Goal: Obtain resource: Download file/media

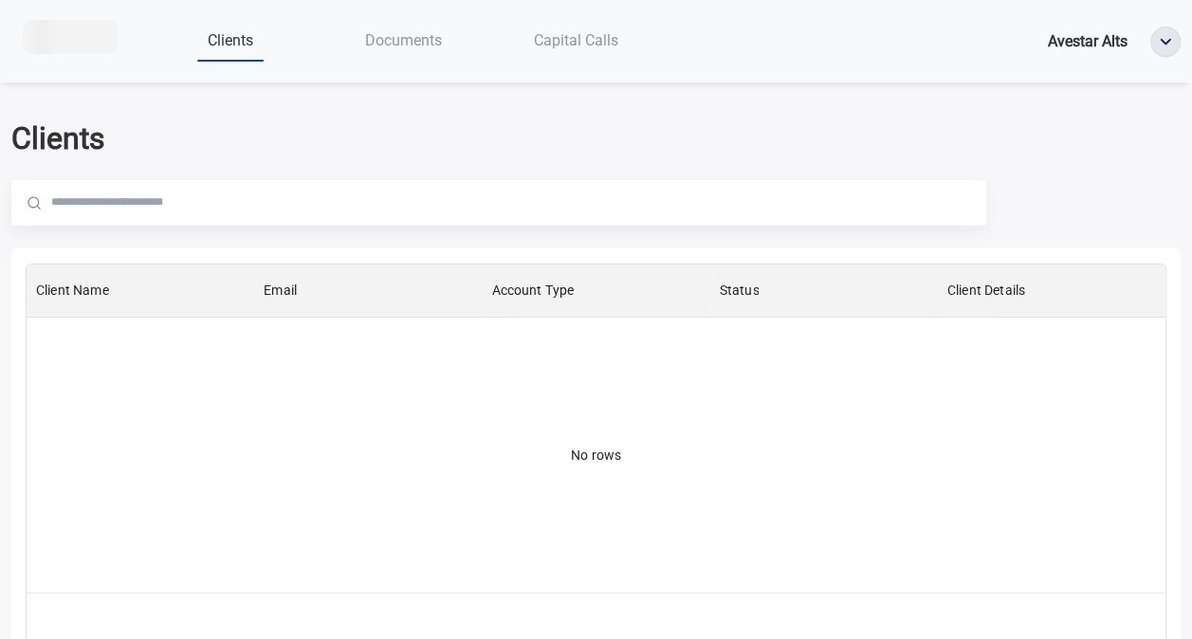
scroll to position [314, 1125]
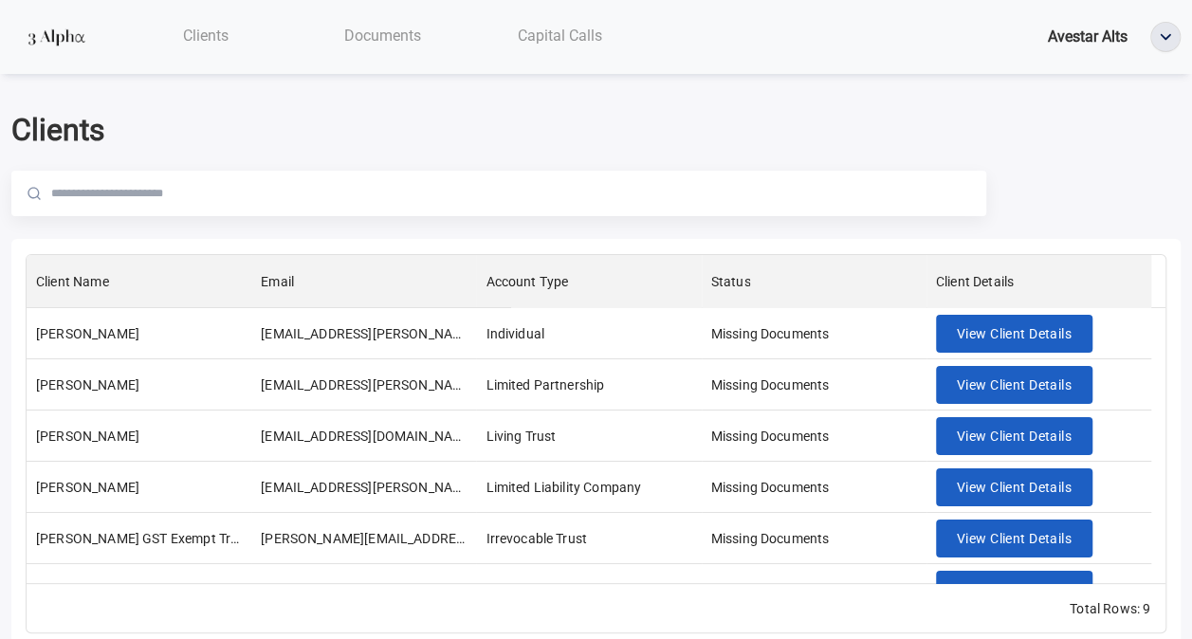
click at [406, 57] on div at bounding box center [383, 57] width 76 height 2
click at [407, 40] on span "Documents" at bounding box center [382, 36] width 77 height 18
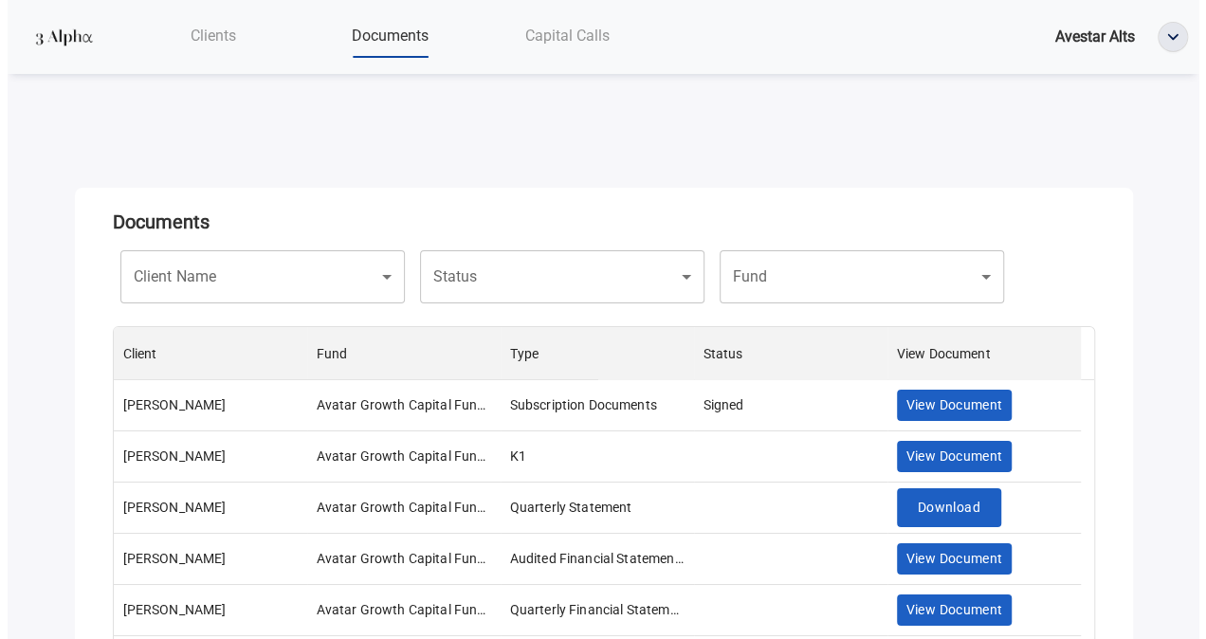
scroll to position [314, 966]
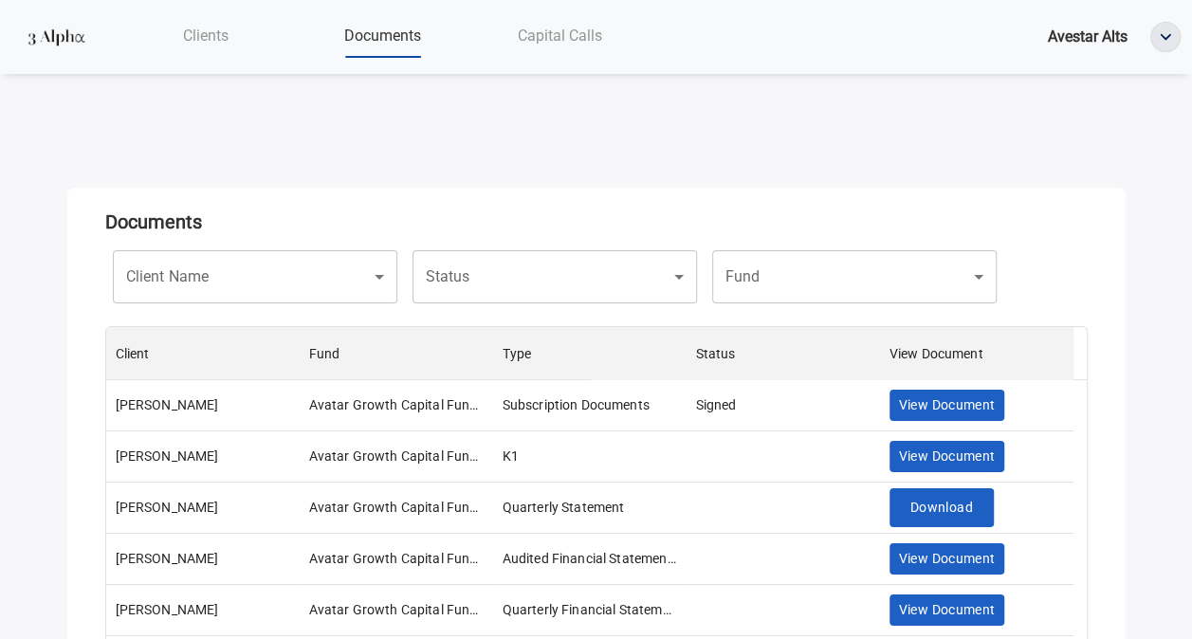
click at [254, 259] on body "Clients Documents Capital Calls Avestar Alts Documents Client Name ​ Client Nam…" at bounding box center [596, 319] width 1192 height 639
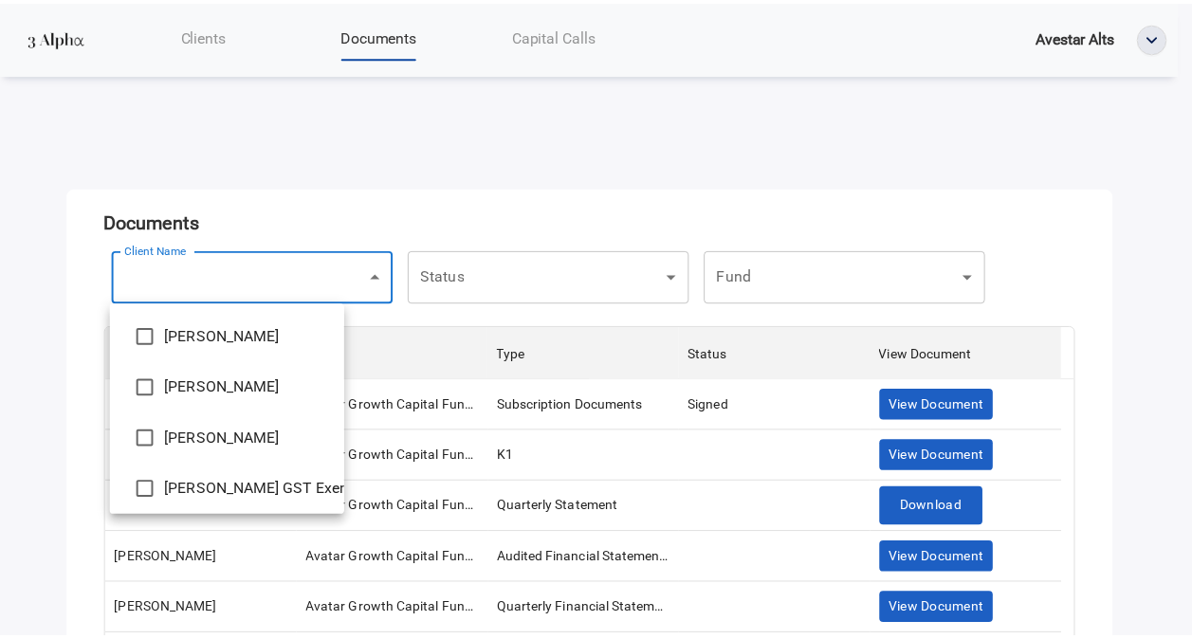
scroll to position [95, 0]
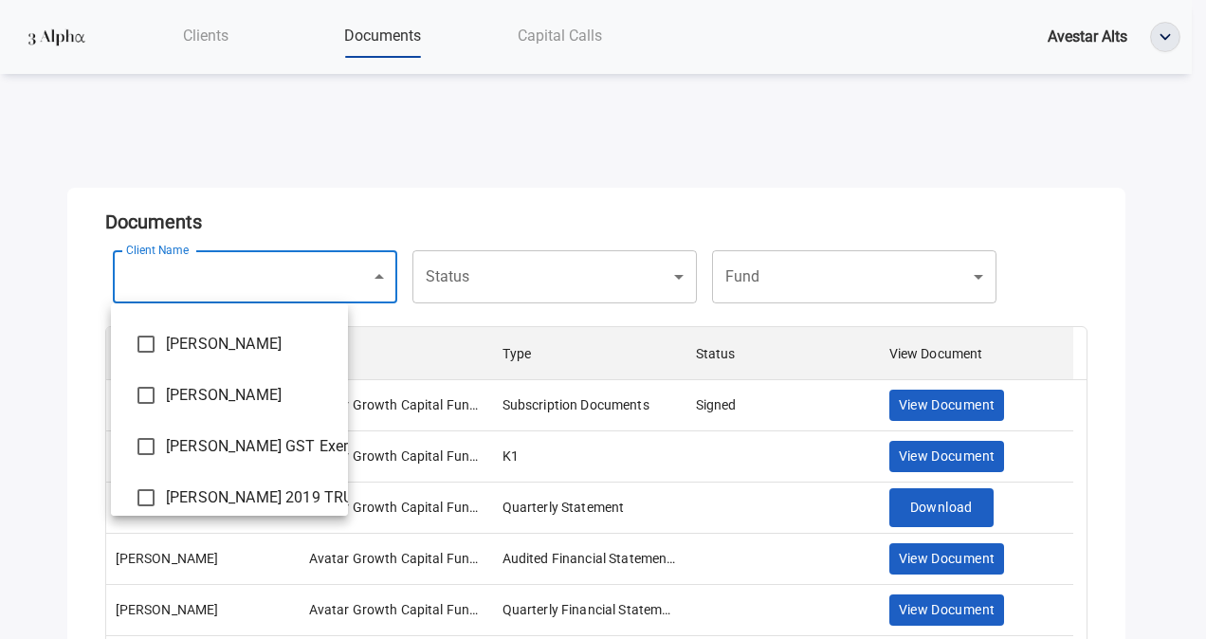
click at [206, 444] on span "[PERSON_NAME] GST Exempt Trust UAD [DATE]" at bounding box center [249, 446] width 167 height 23
type input "**********"
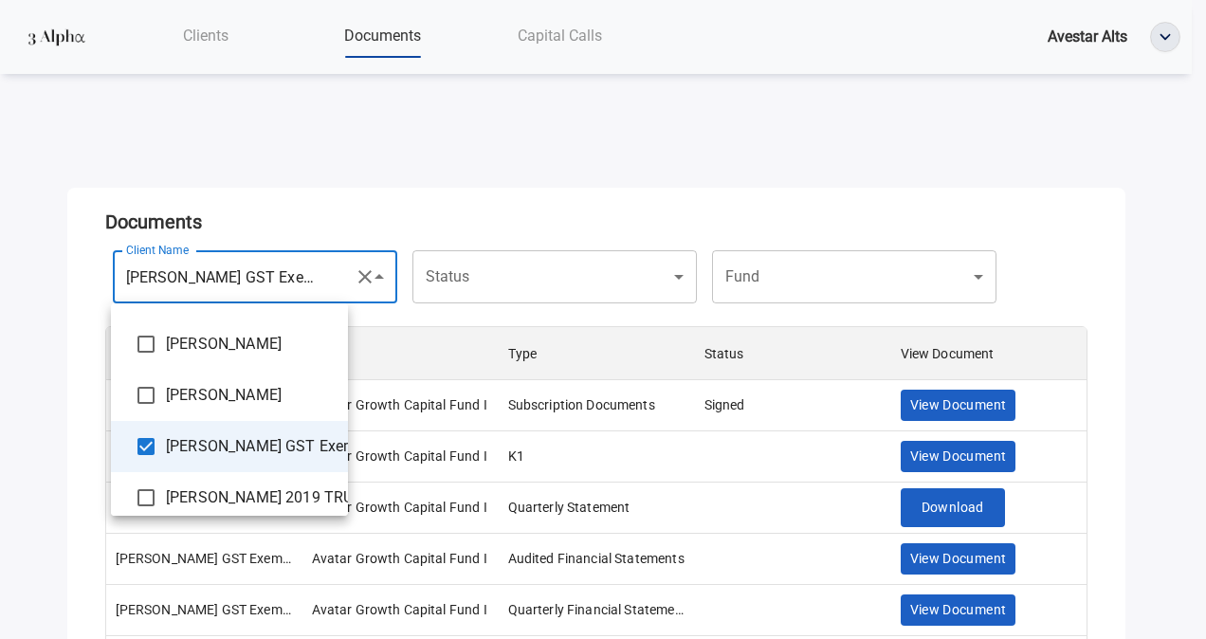
click at [511, 208] on div at bounding box center [603, 319] width 1206 height 639
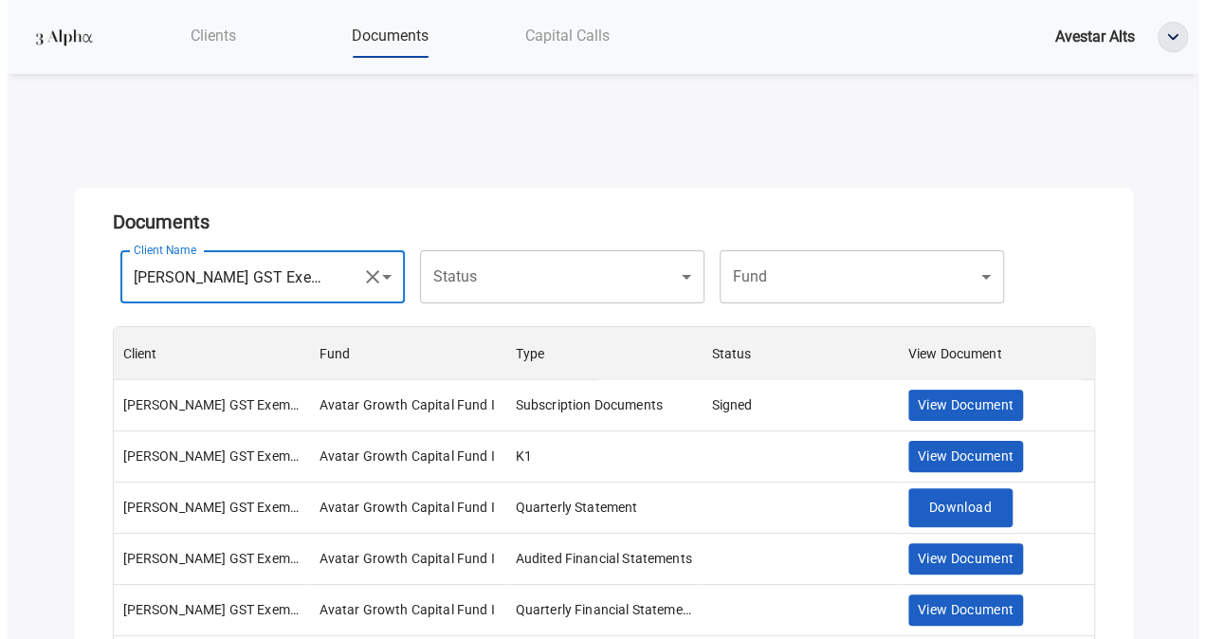
scroll to position [97, 0]
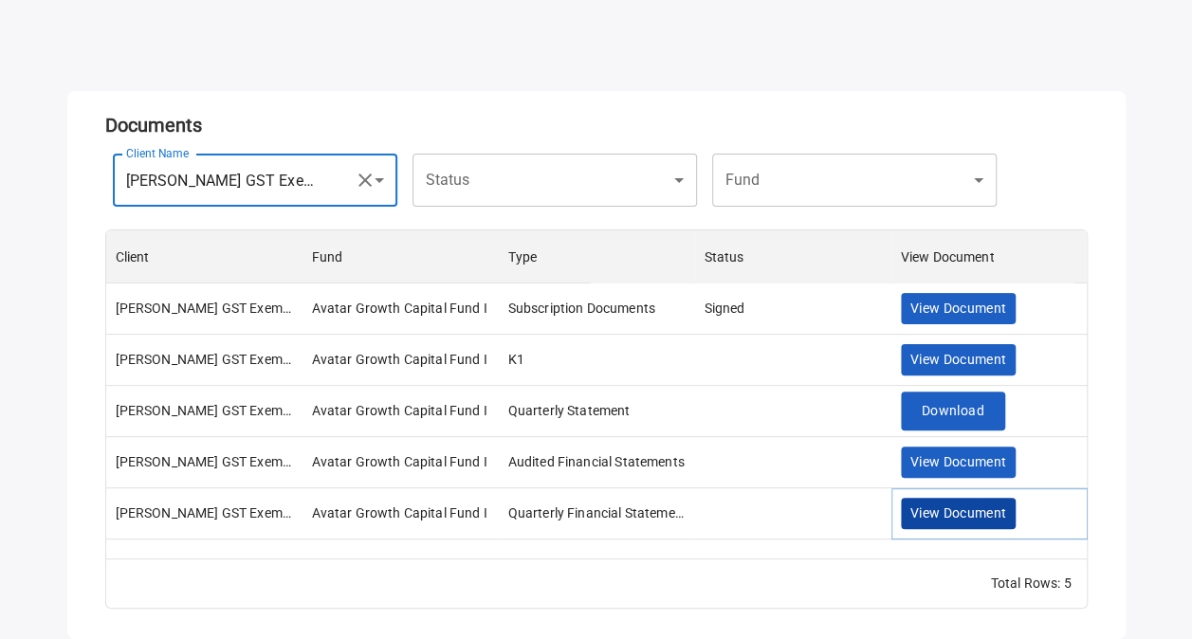
click at [945, 514] on span "View Document" at bounding box center [958, 514] width 97 height 24
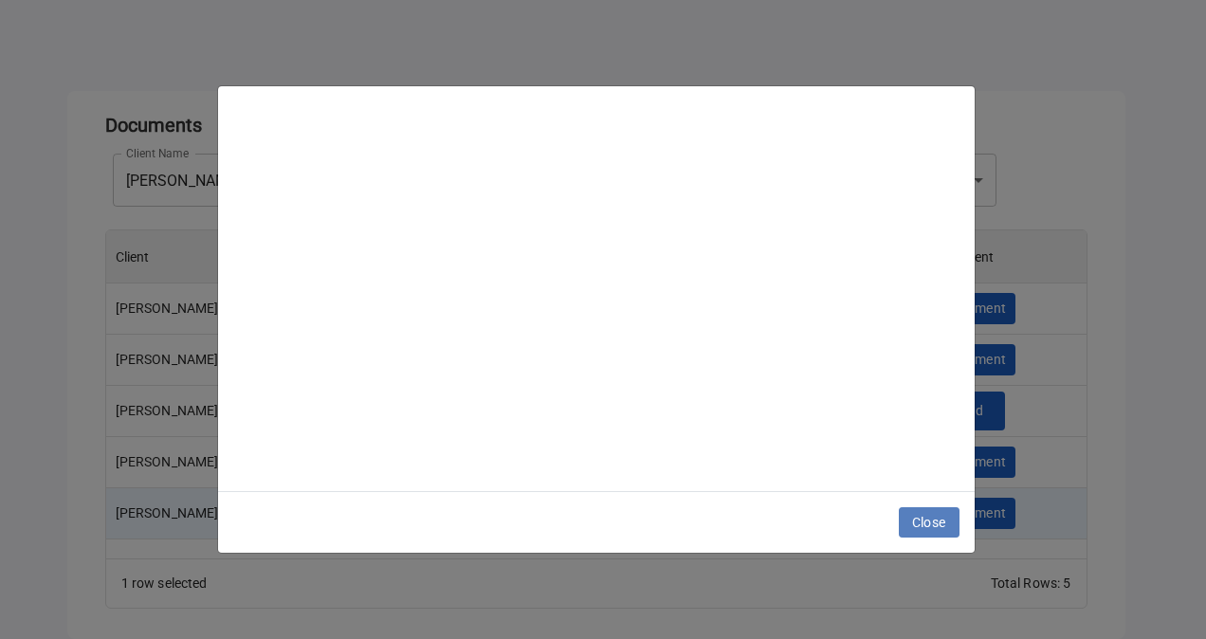
click at [941, 526] on span "Close" at bounding box center [929, 523] width 34 height 24
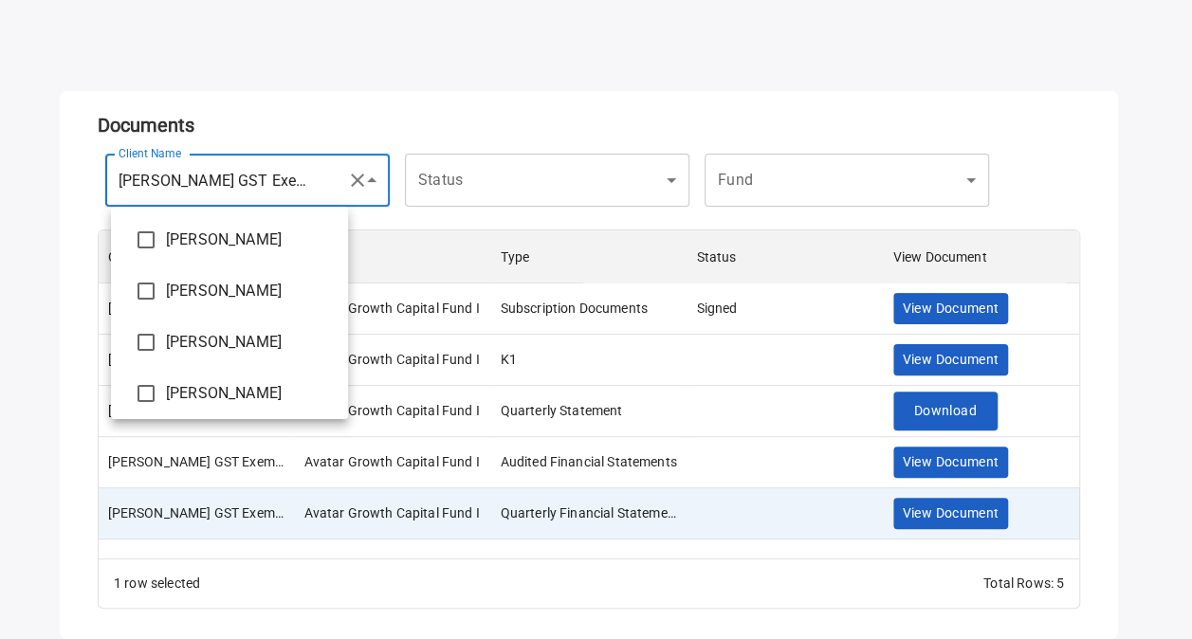
click at [286, 184] on body "**********" at bounding box center [596, 222] width 1192 height 639
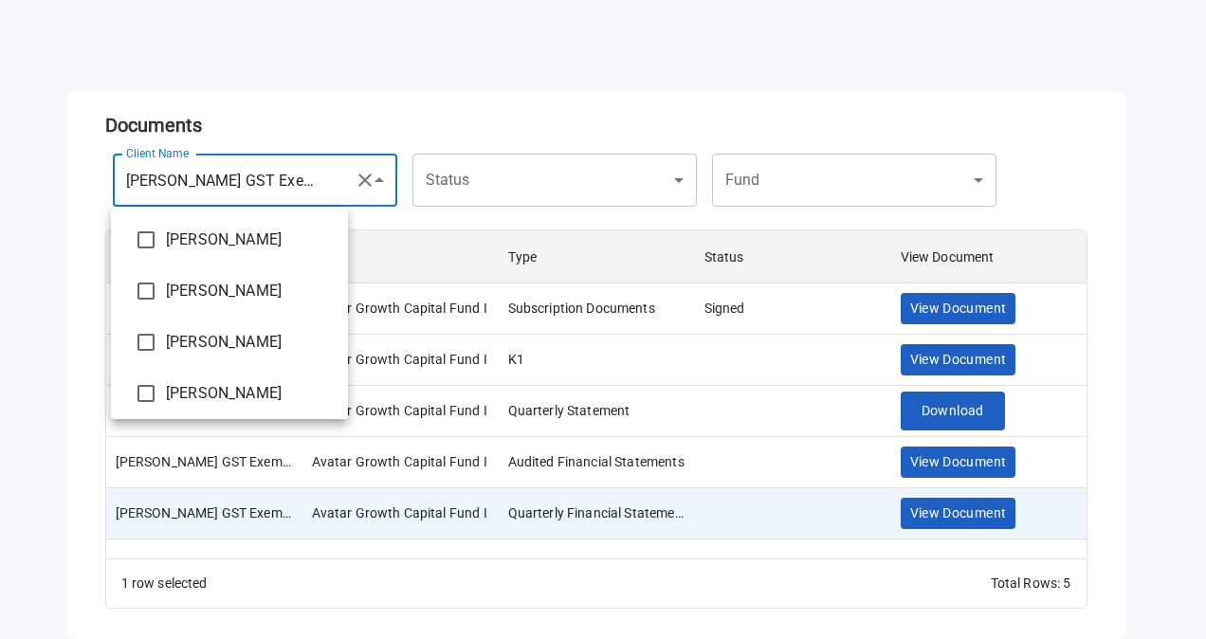
scroll to position [132, 0]
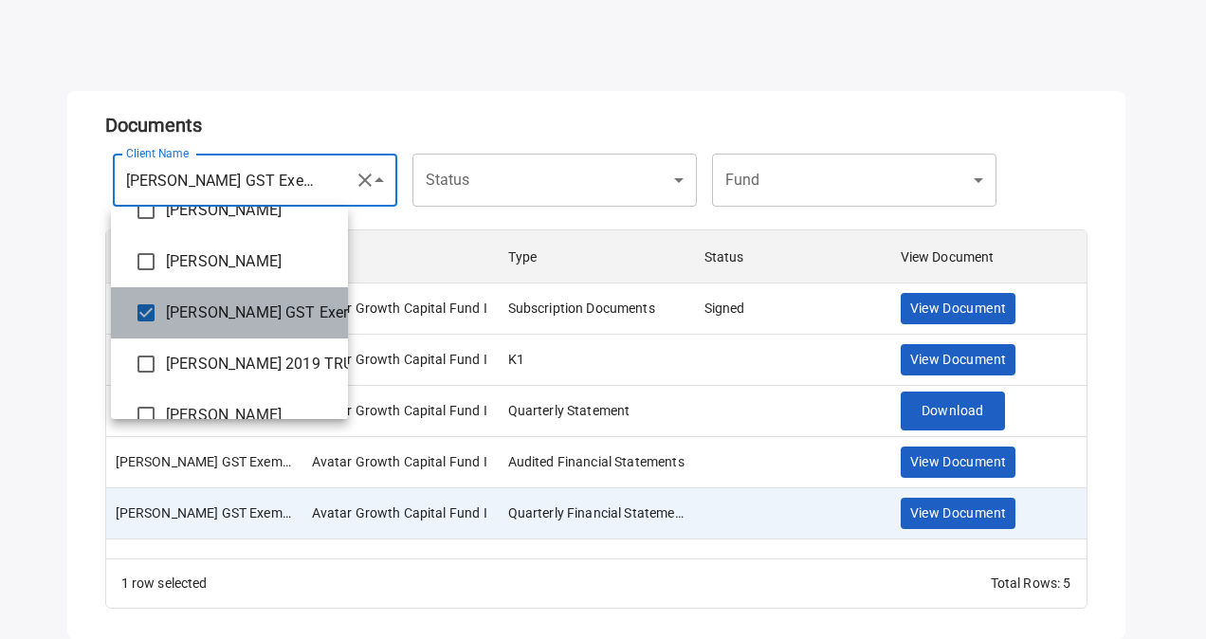
click at [244, 313] on span "[PERSON_NAME] GST Exempt Trust UAD [DATE]" at bounding box center [249, 313] width 167 height 23
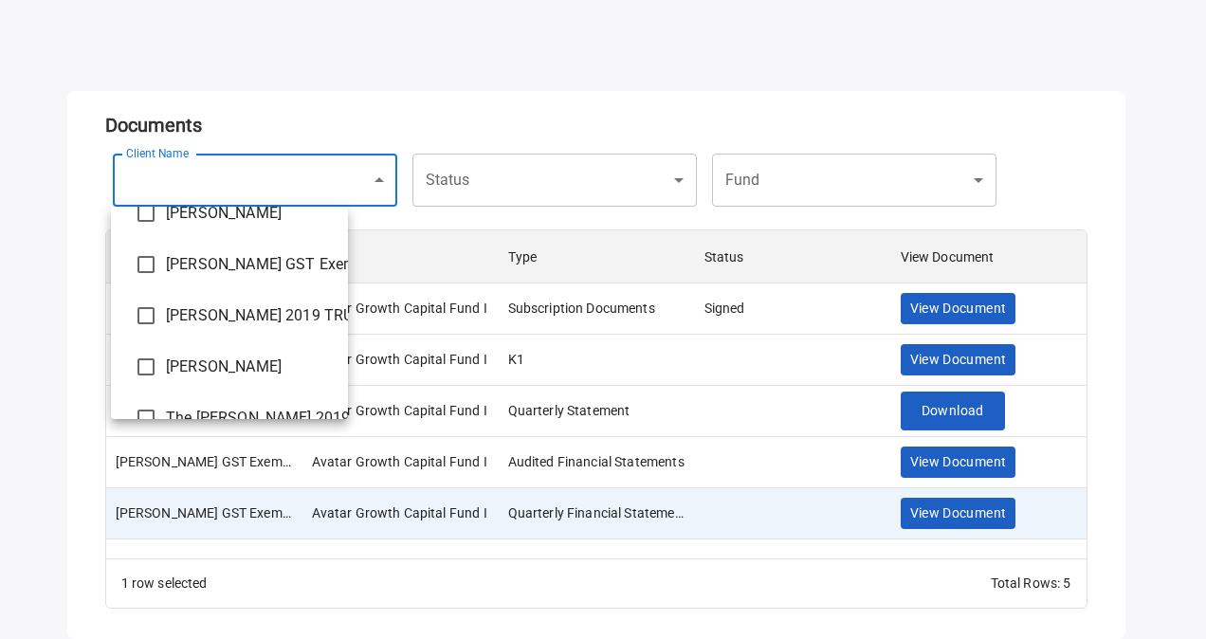
scroll to position [0, 0]
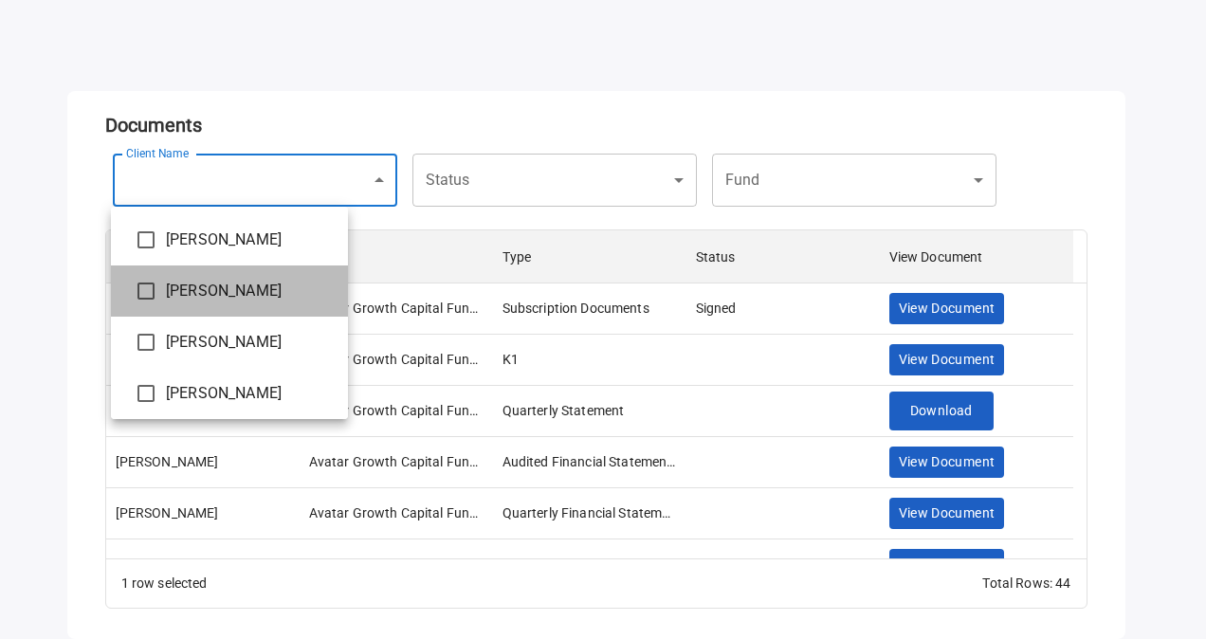
click at [237, 298] on span "[PERSON_NAME]" at bounding box center [249, 291] width 167 height 23
type input "**********"
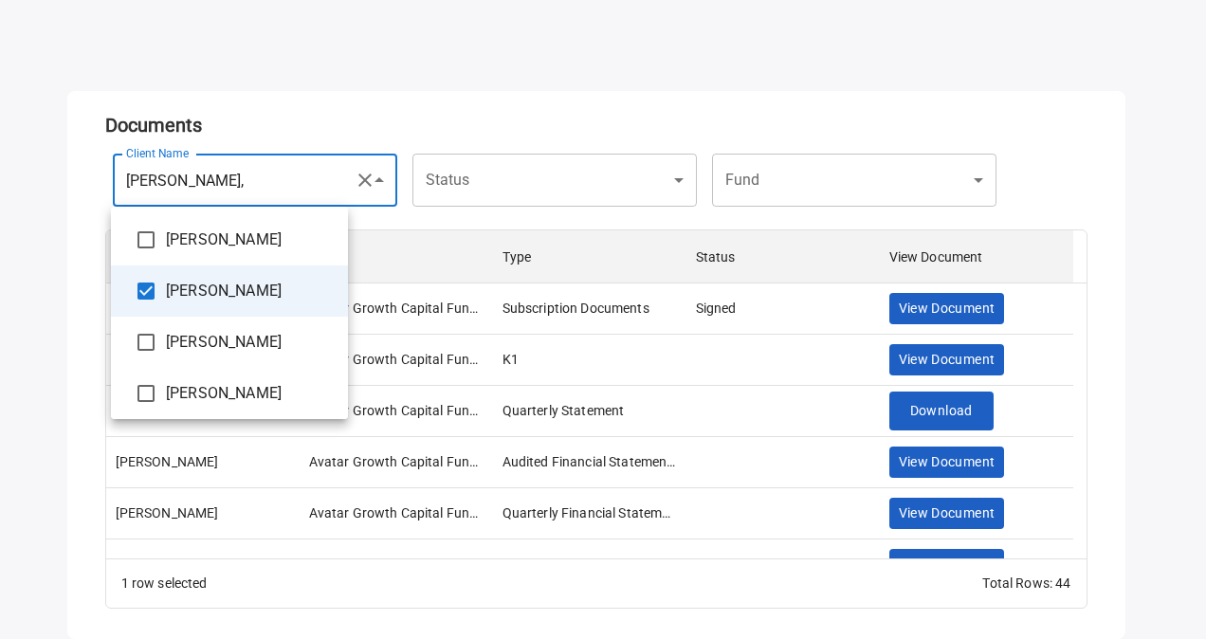
click at [528, 102] on div at bounding box center [603, 319] width 1206 height 639
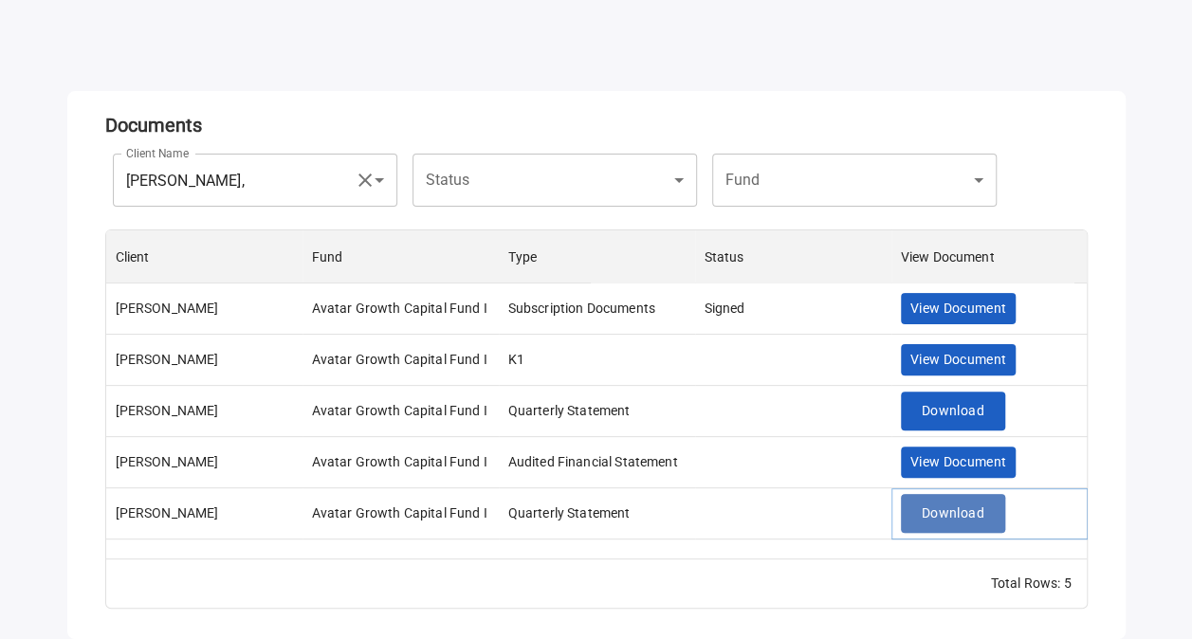
click at [924, 510] on span "Download" at bounding box center [953, 514] width 63 height 24
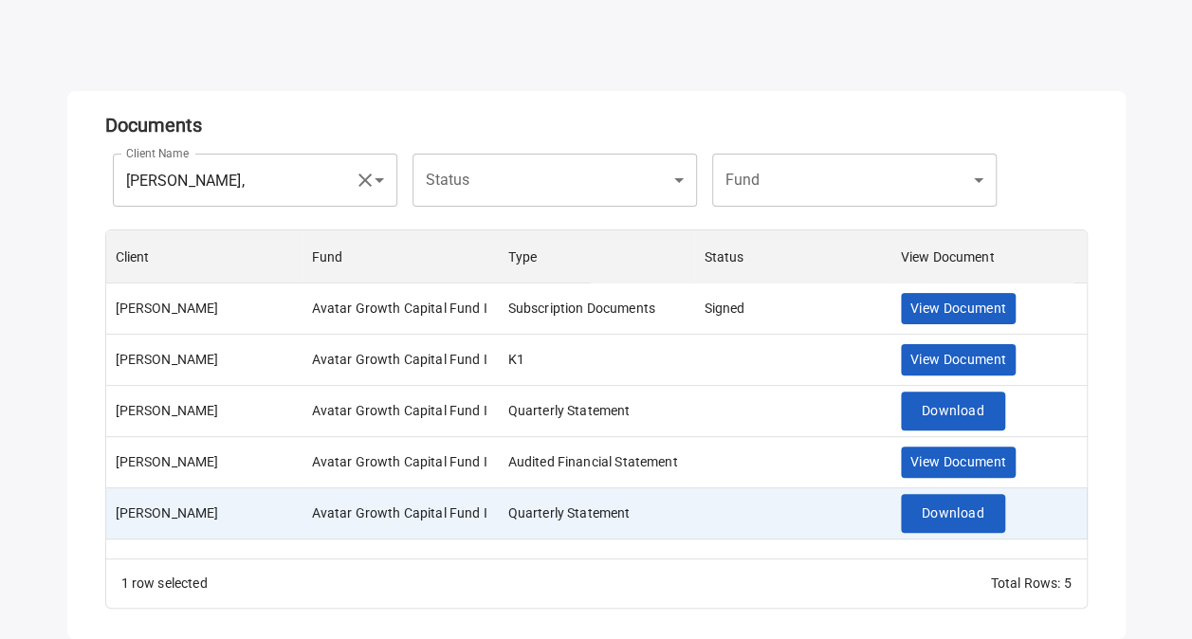
click at [368, 178] on icon "button" at bounding box center [365, 180] width 23 height 23
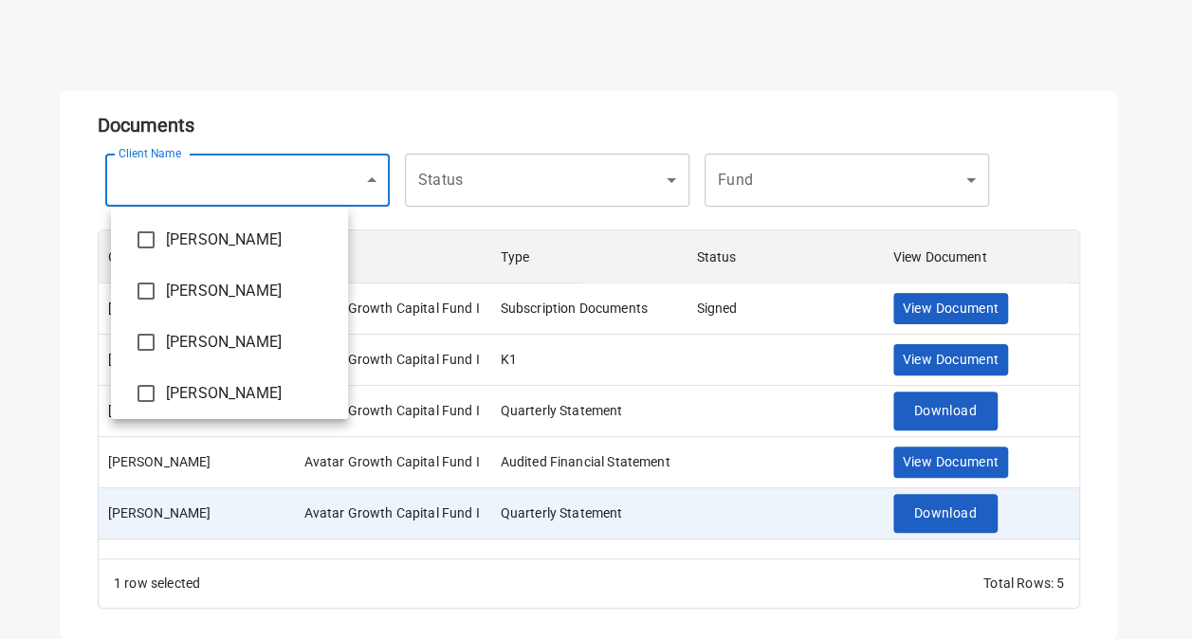
click at [316, 192] on body "Clients Documents Capital Calls Avestar Alts Documents Client Name ​ Client Nam…" at bounding box center [596, 222] width 1192 height 639
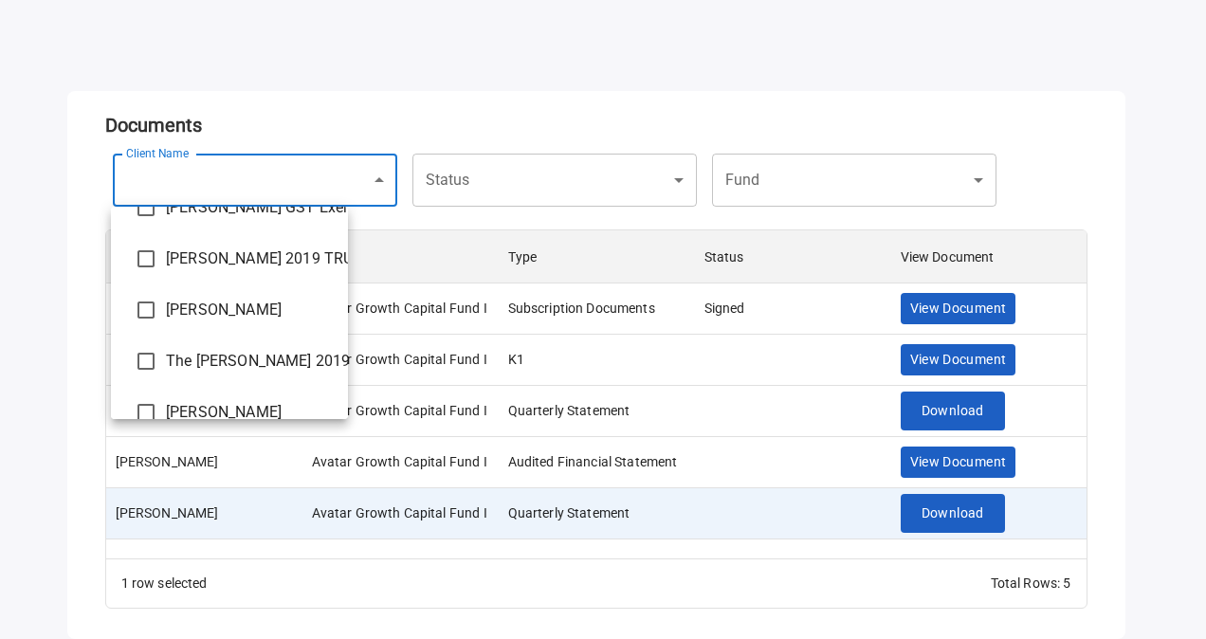
scroll to position [264, 0]
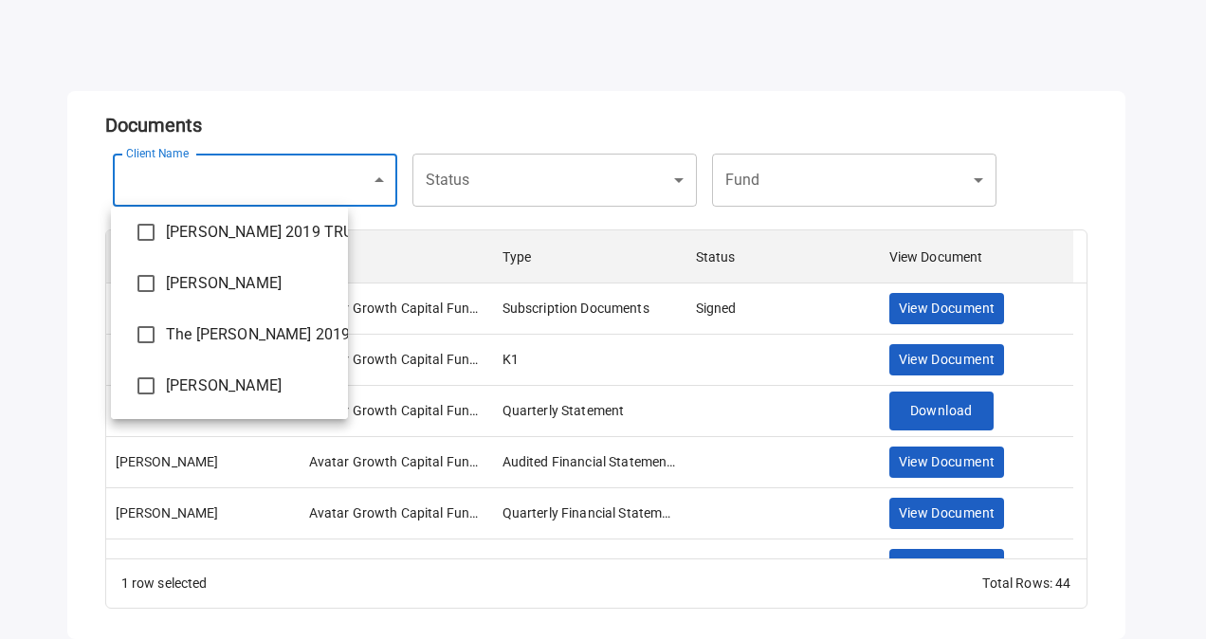
click at [245, 239] on span "[PERSON_NAME] 2019 TRUST" at bounding box center [249, 232] width 167 height 23
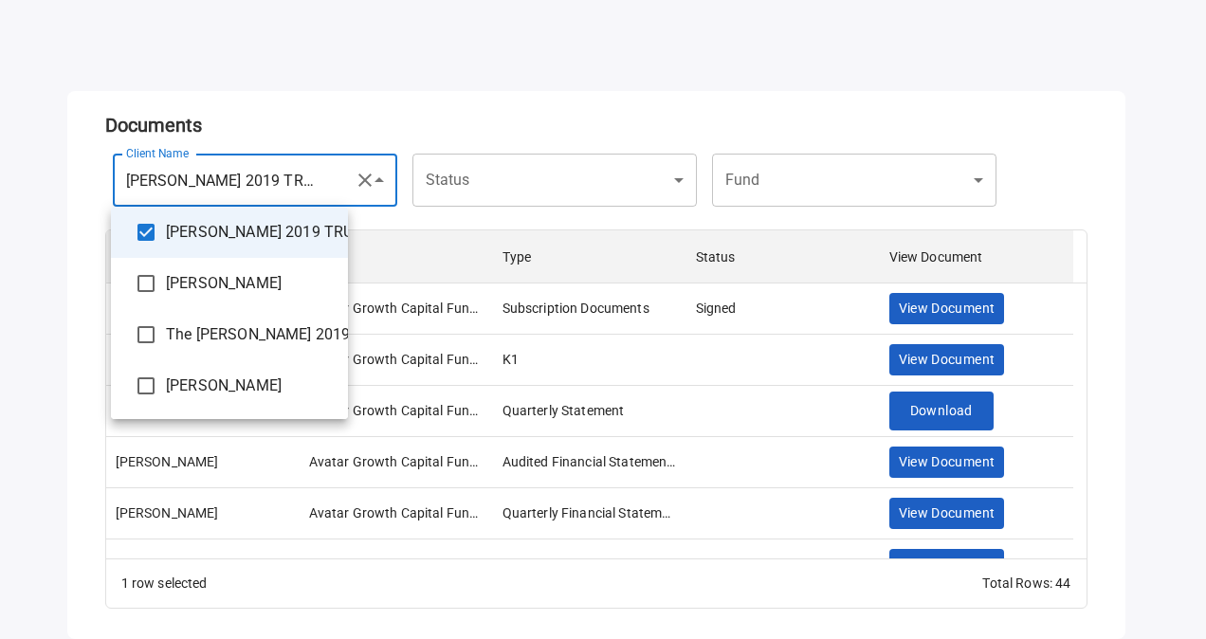
type input "**********"
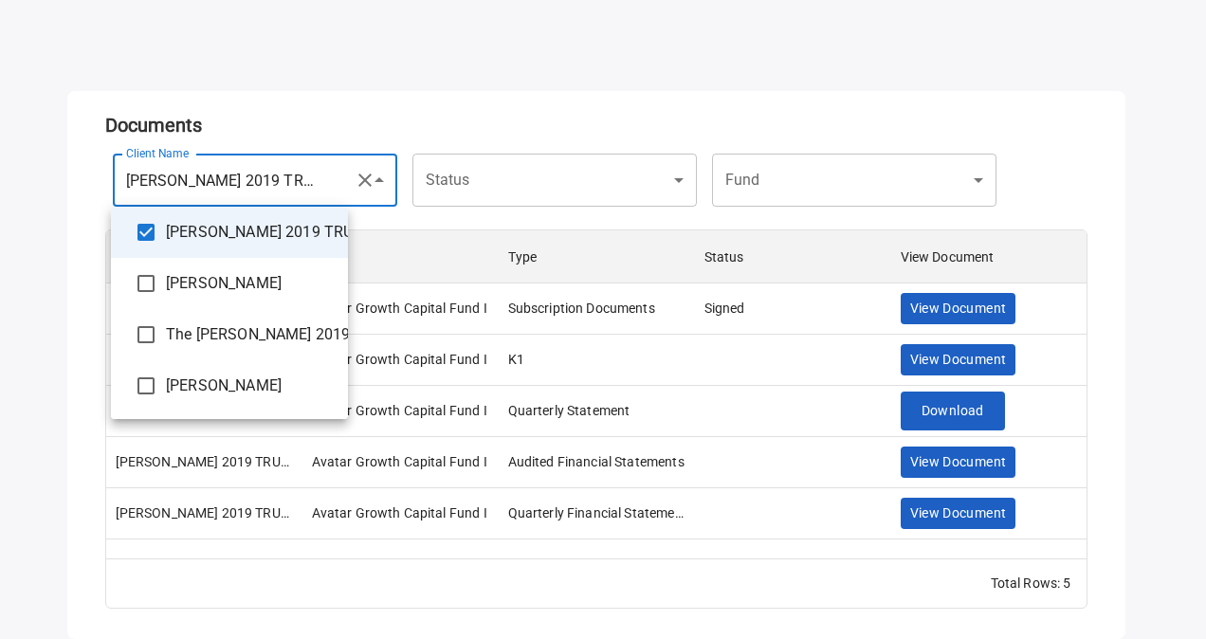
click at [543, 111] on div at bounding box center [603, 319] width 1206 height 639
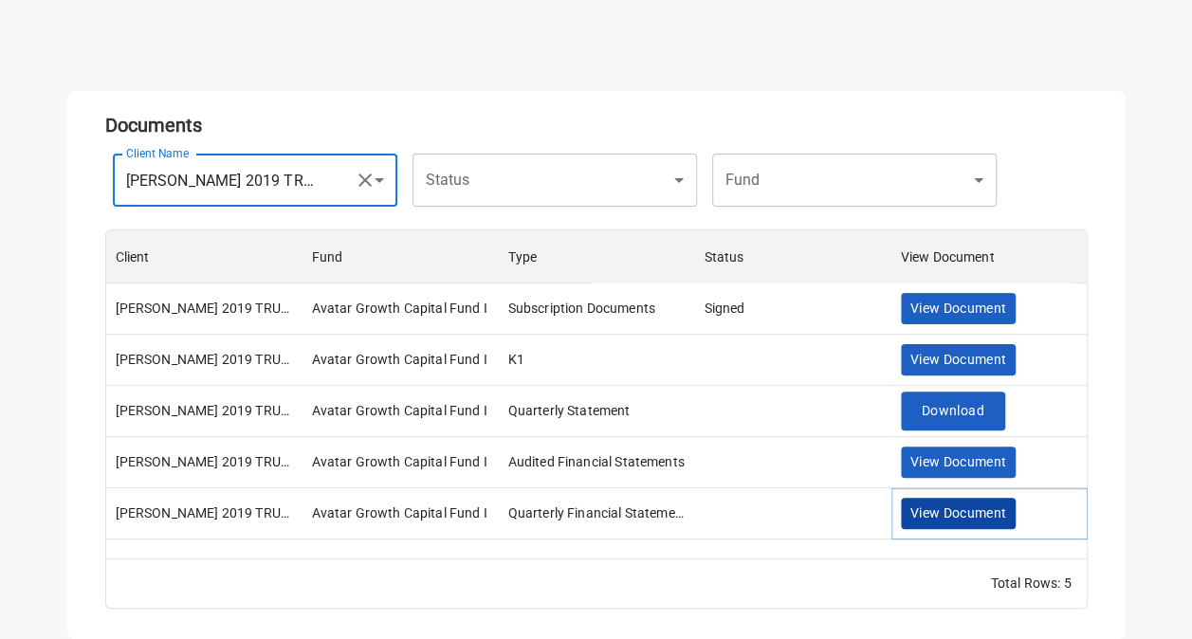
click at [953, 510] on span "View Document" at bounding box center [958, 514] width 97 height 24
